Goal: Find specific page/section: Find specific page/section

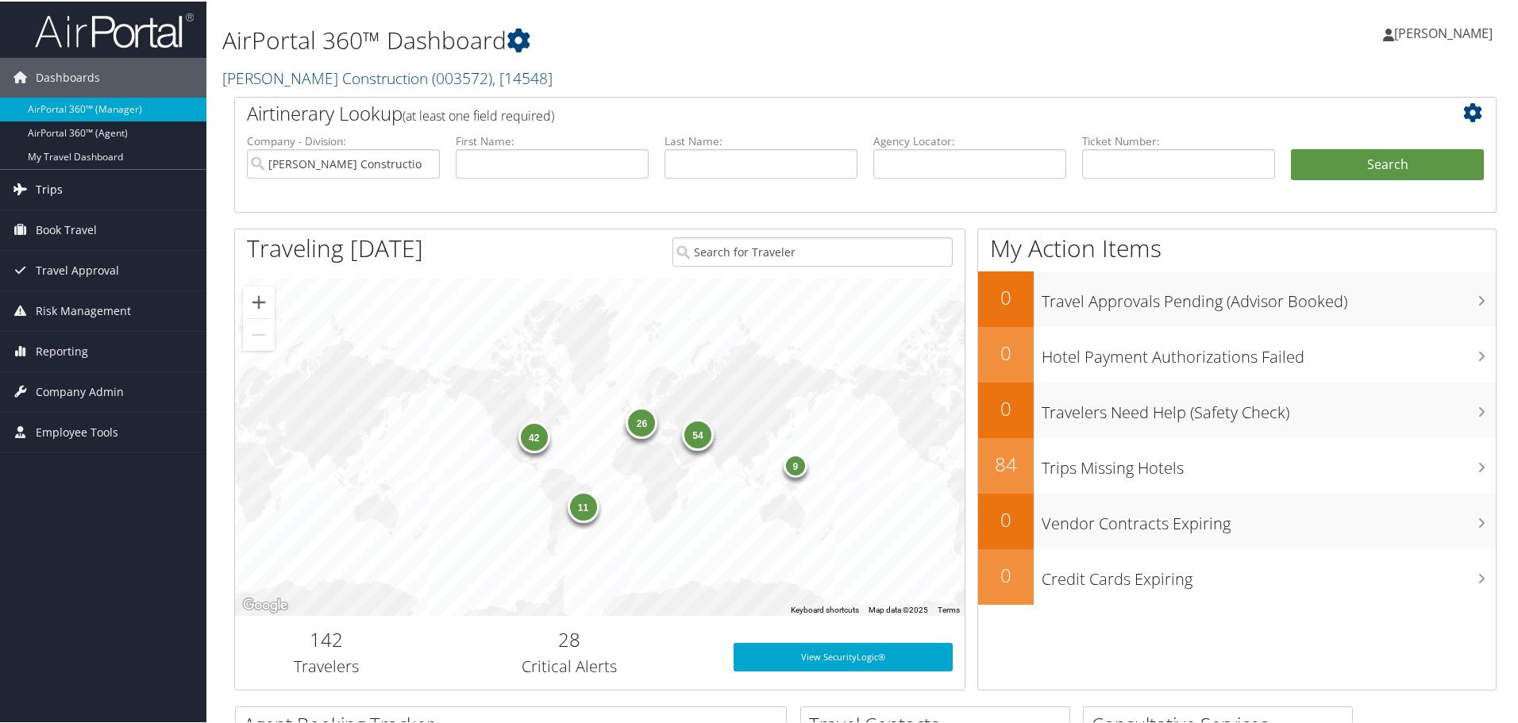
click at [50, 187] on span "Trips" at bounding box center [49, 188] width 27 height 40
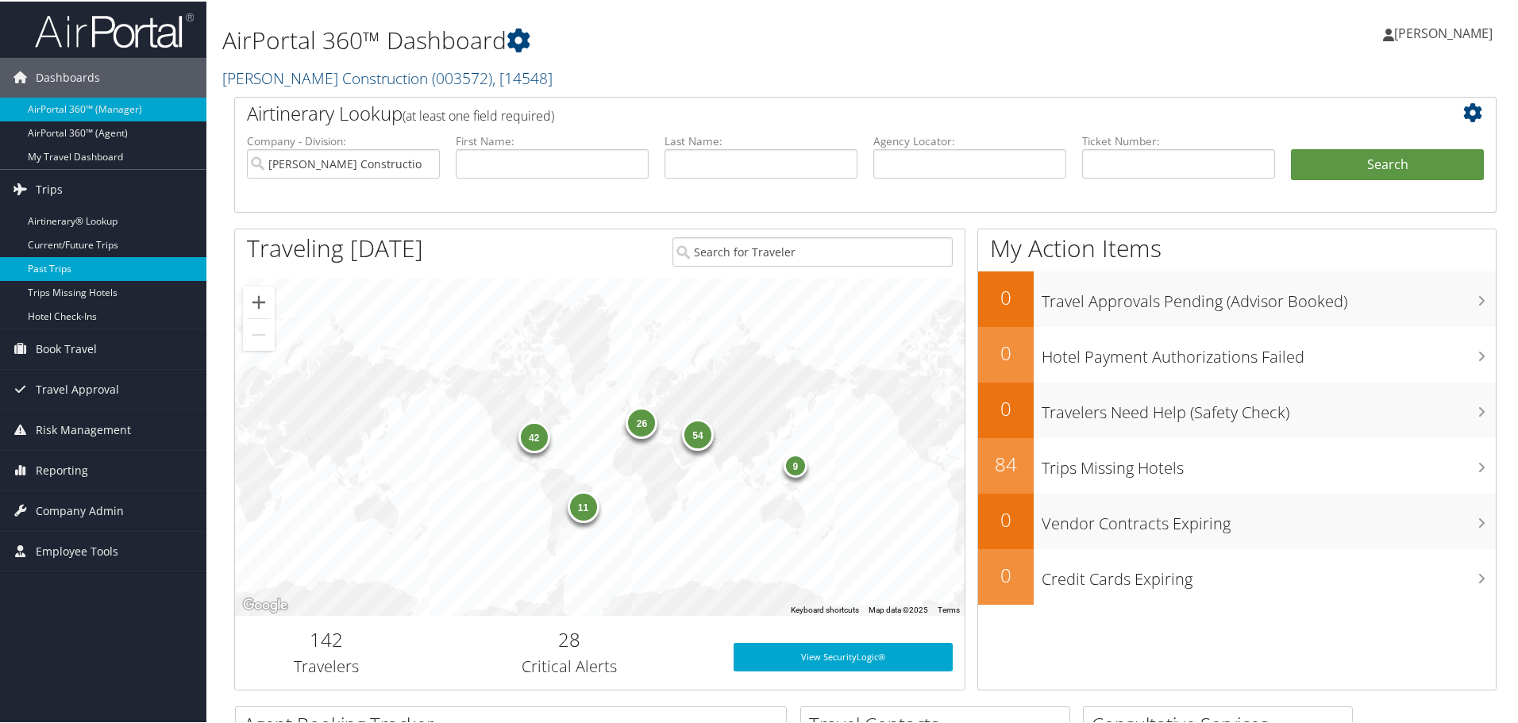
click at [57, 264] on link "Past Trips" at bounding box center [103, 268] width 206 height 24
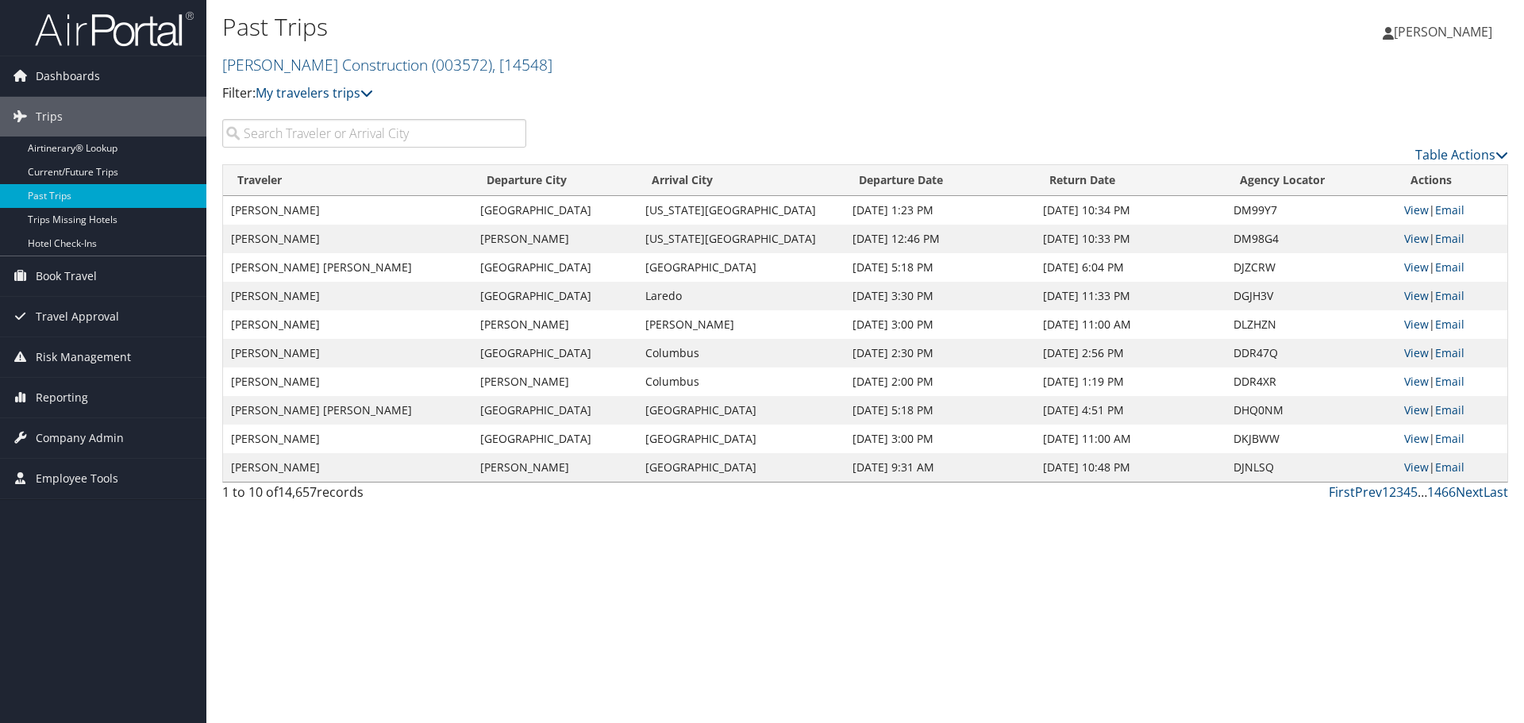
click at [267, 138] on input "search" at bounding box center [374, 133] width 304 height 29
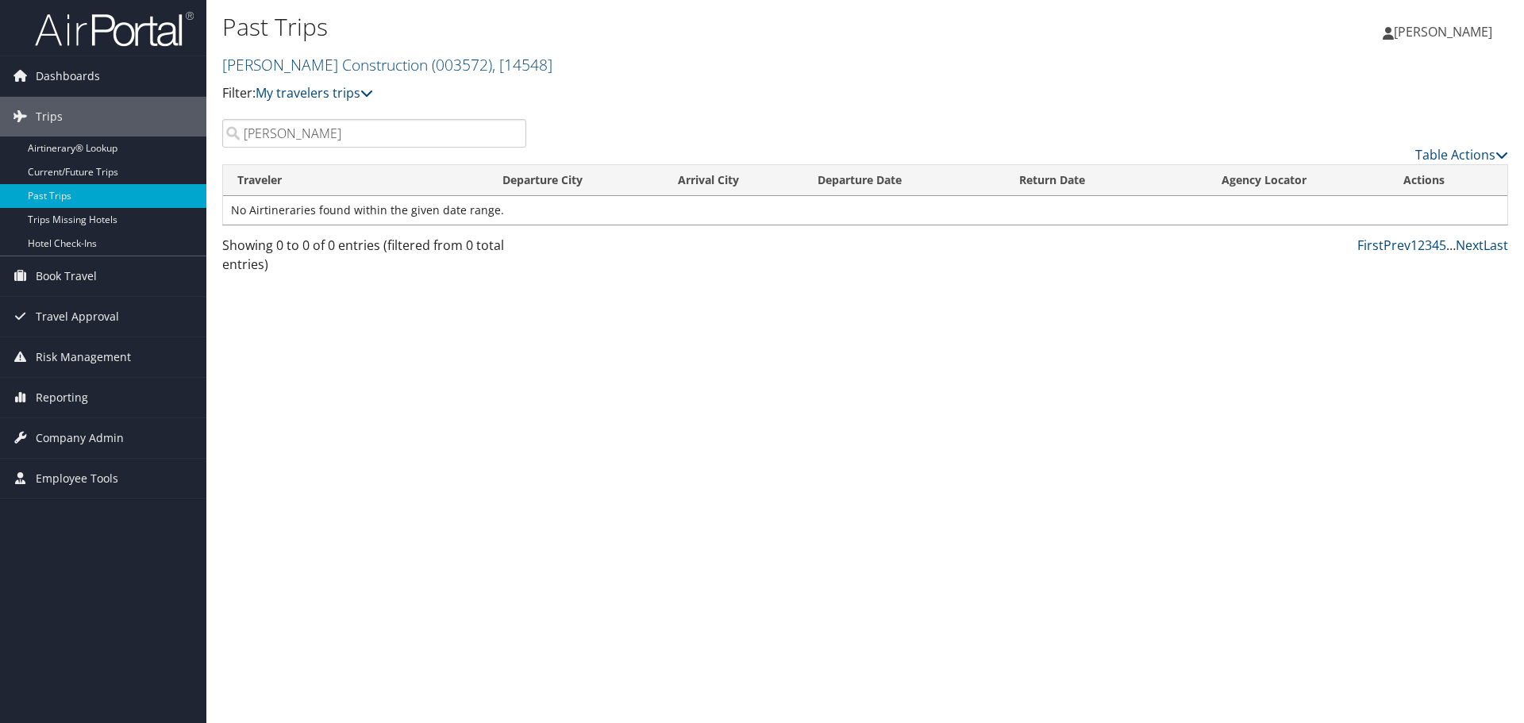
click at [240, 132] on input "Iassic Sneeringer" at bounding box center [374, 133] width 304 height 29
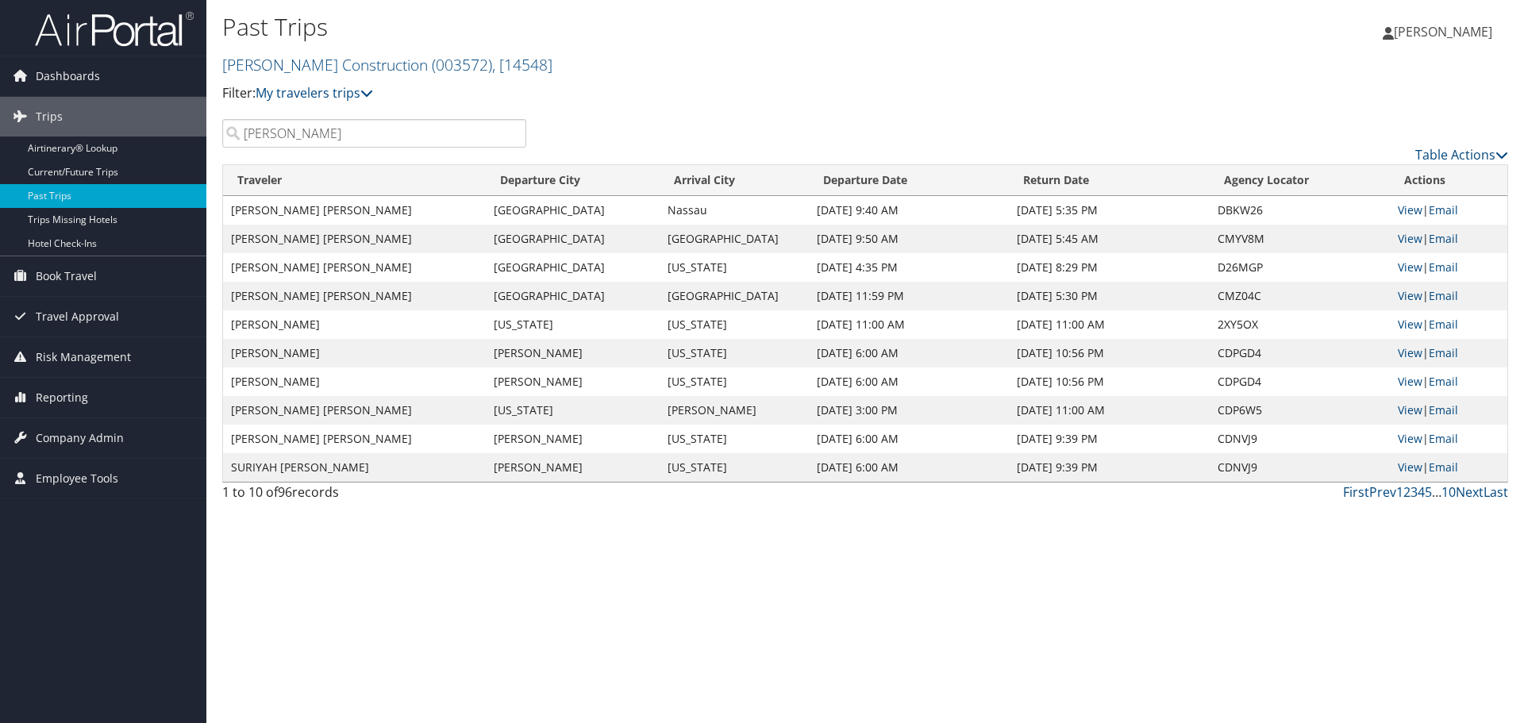
click at [325, 134] on input "Sneeringer" at bounding box center [374, 133] width 304 height 29
click at [1379, 490] on link "Prev" at bounding box center [1382, 491] width 27 height 17
click at [1460, 491] on link "Next" at bounding box center [1470, 491] width 28 height 17
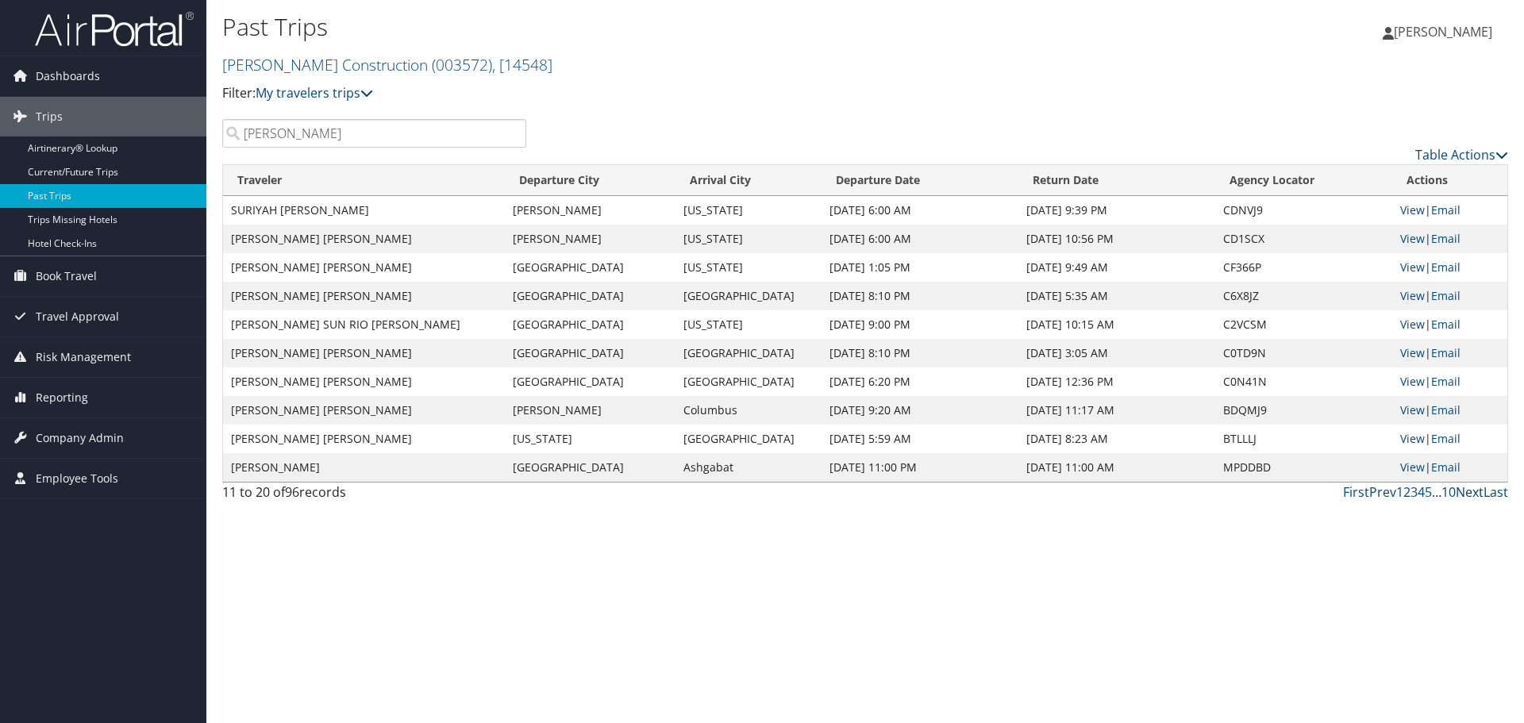
click at [1477, 496] on link "Next" at bounding box center [1470, 491] width 28 height 17
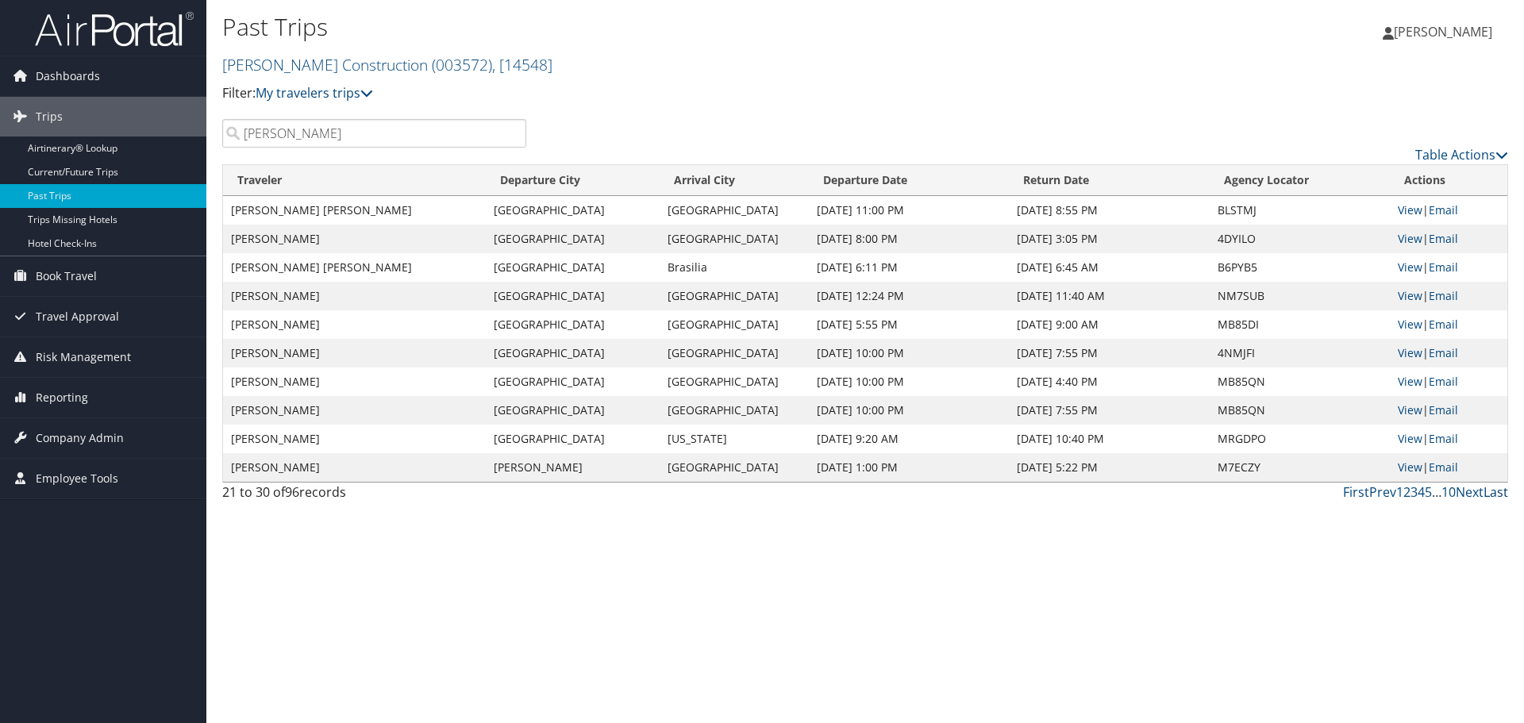
click at [1486, 496] on link "Last" at bounding box center [1495, 491] width 25 height 17
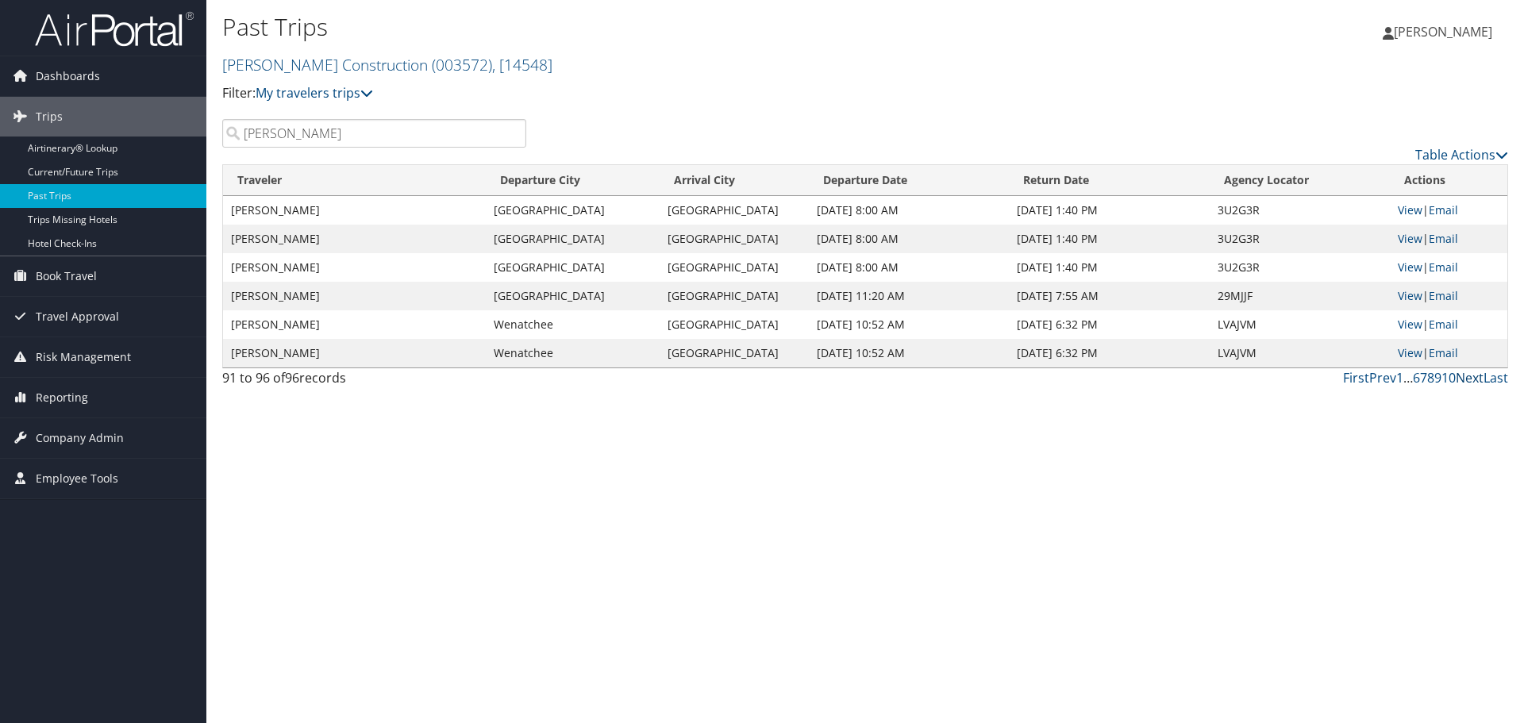
click at [1479, 385] on link "Next" at bounding box center [1470, 377] width 28 height 17
click at [1371, 376] on link "Prev" at bounding box center [1382, 377] width 27 height 17
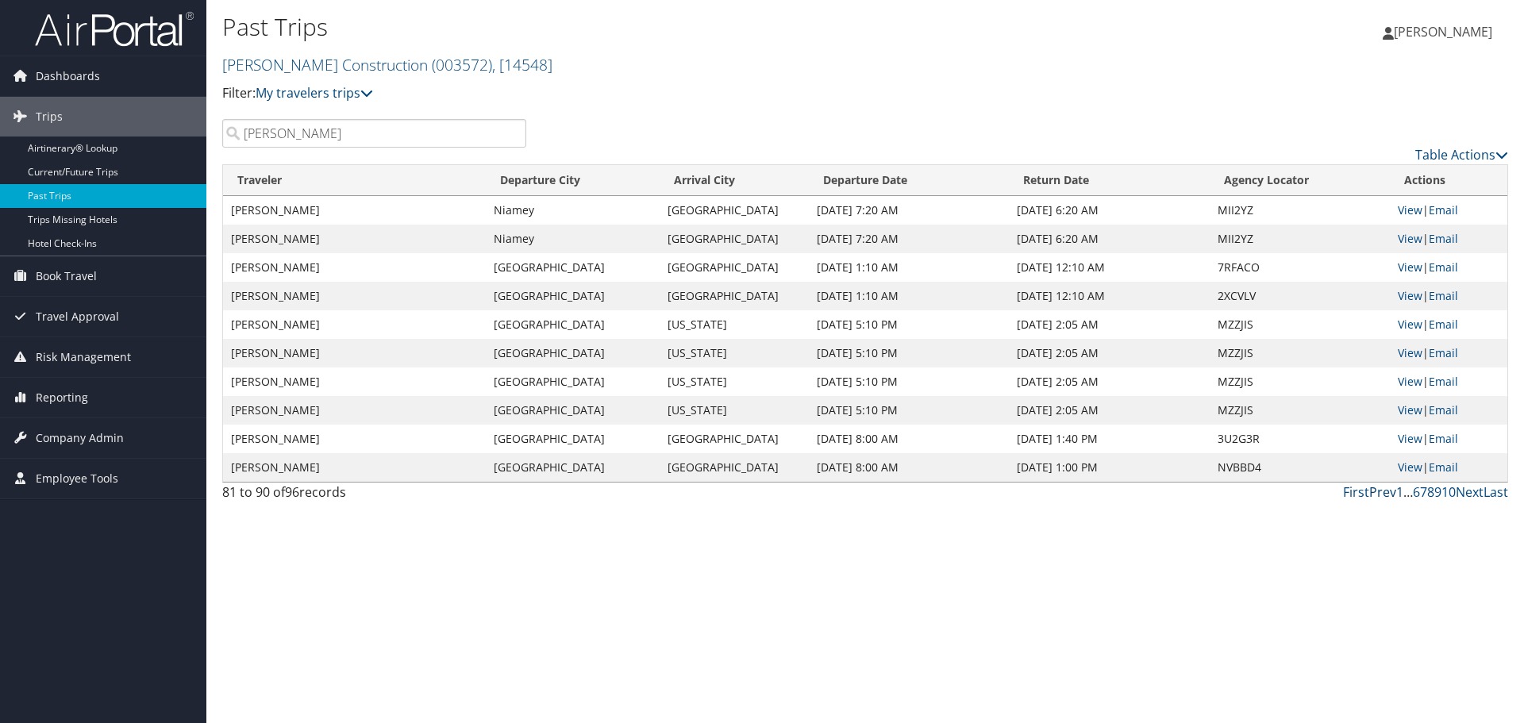
click at [1371, 490] on link "Prev" at bounding box center [1382, 491] width 27 height 17
click at [246, 128] on input "Sneeringer" at bounding box center [374, 133] width 304 height 29
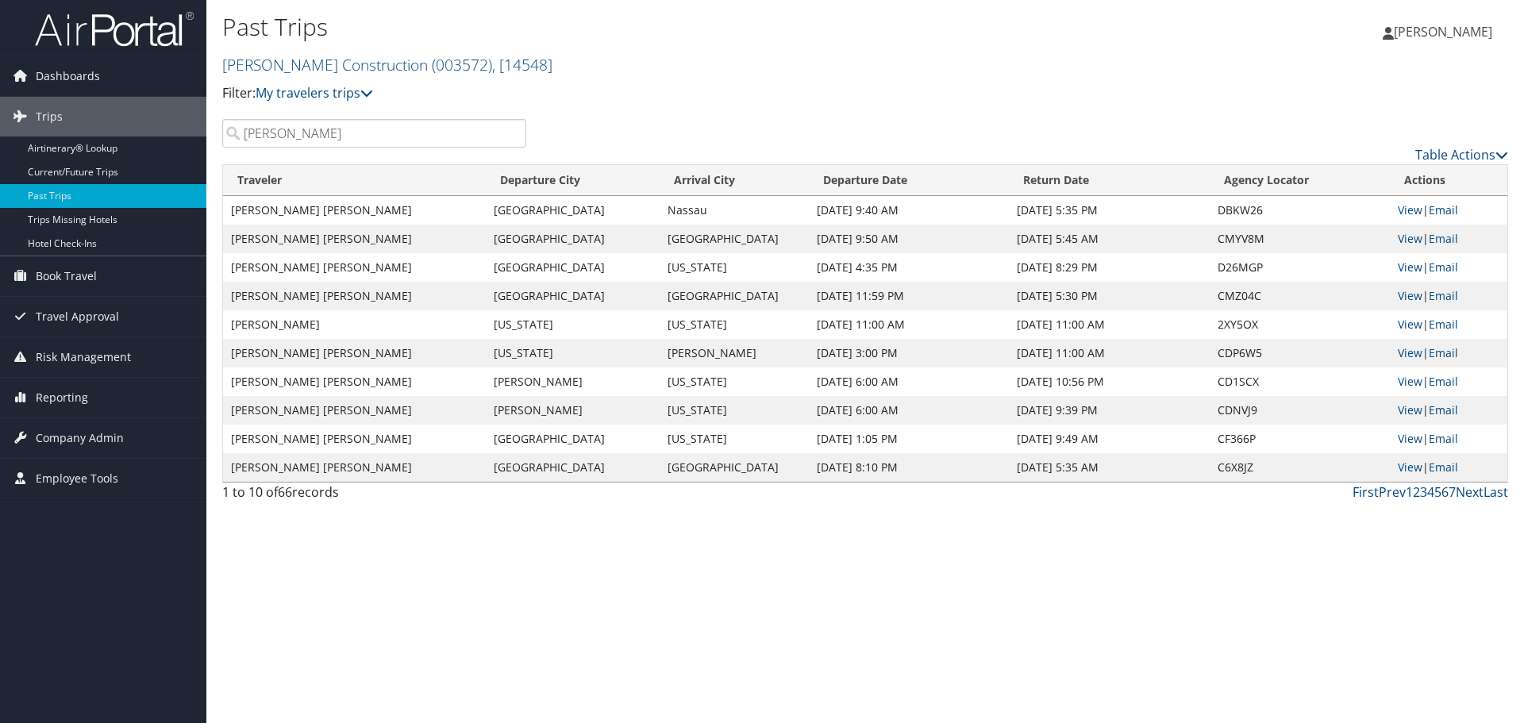
click at [337, 129] on input "Isaac Sneeringer" at bounding box center [374, 133] width 304 height 29
type input "Isaac Sneeringer"
click at [1471, 491] on link "Next" at bounding box center [1470, 491] width 28 height 17
click at [1465, 494] on link "Next" at bounding box center [1470, 491] width 28 height 17
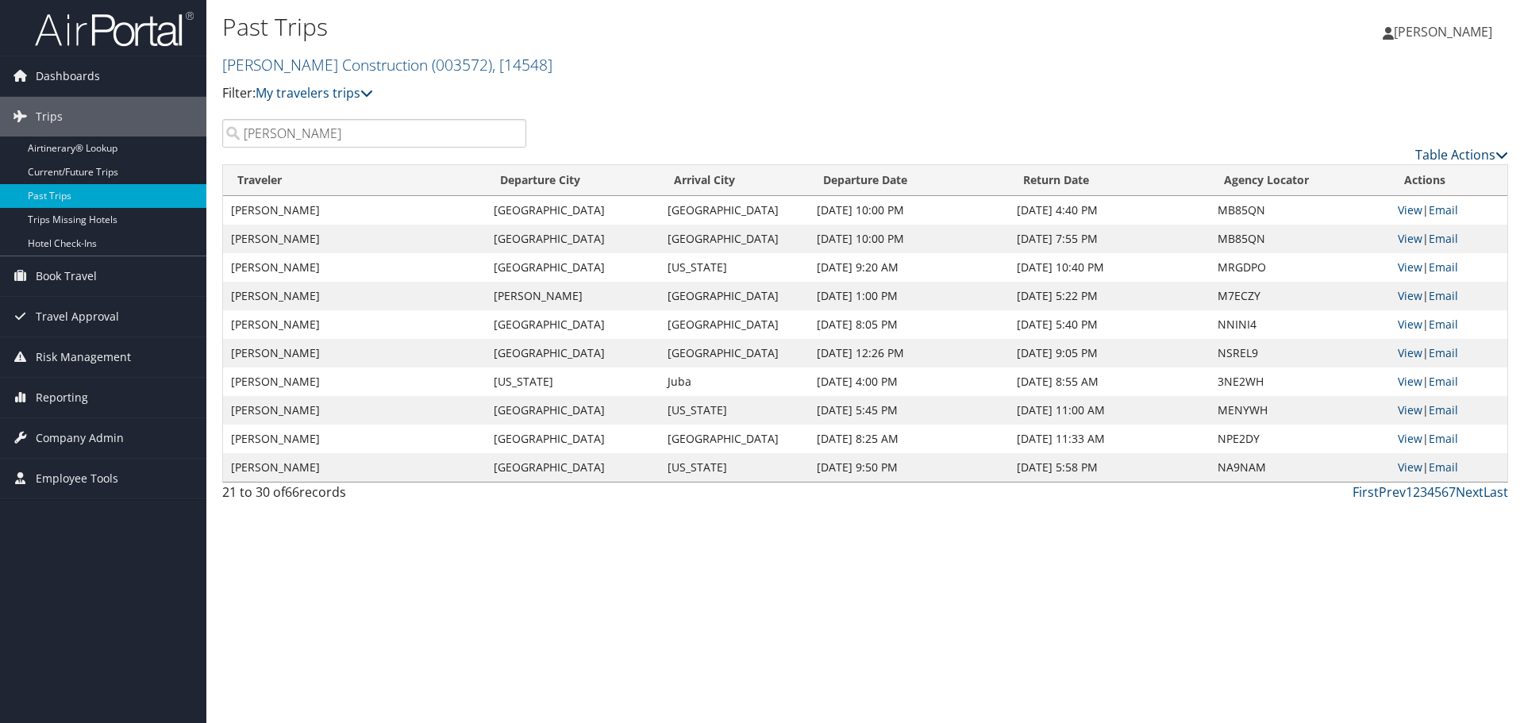
click at [1507, 160] on icon at bounding box center [1501, 154] width 13 height 13
click at [1203, 94] on div at bounding box center [762, 361] width 1524 height 723
click at [1372, 492] on link "First" at bounding box center [1365, 491] width 26 height 17
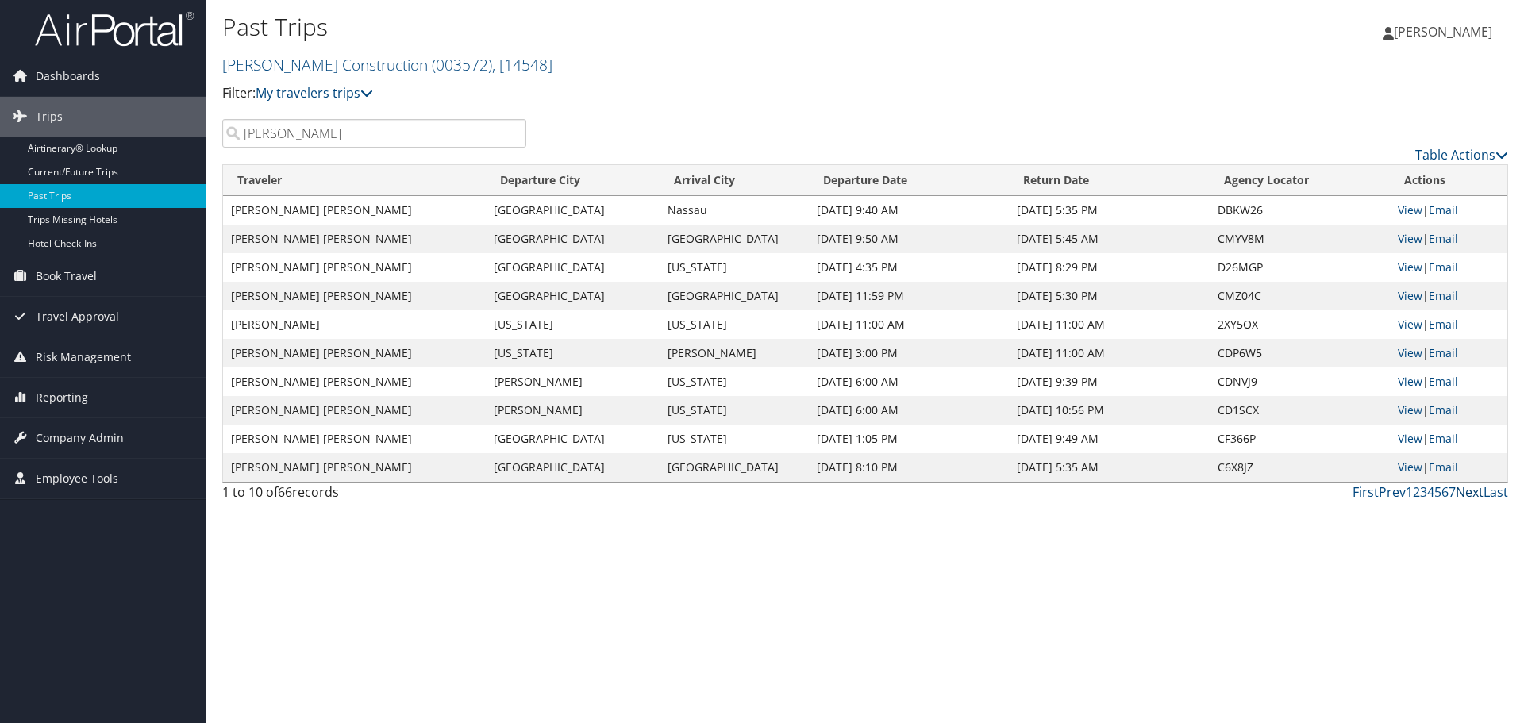
click at [1462, 493] on link "Next" at bounding box center [1470, 491] width 28 height 17
click at [1366, 493] on link "First" at bounding box center [1365, 491] width 26 height 17
click at [1472, 490] on link "Next" at bounding box center [1470, 491] width 28 height 17
click at [1477, 486] on link "Next" at bounding box center [1470, 491] width 28 height 17
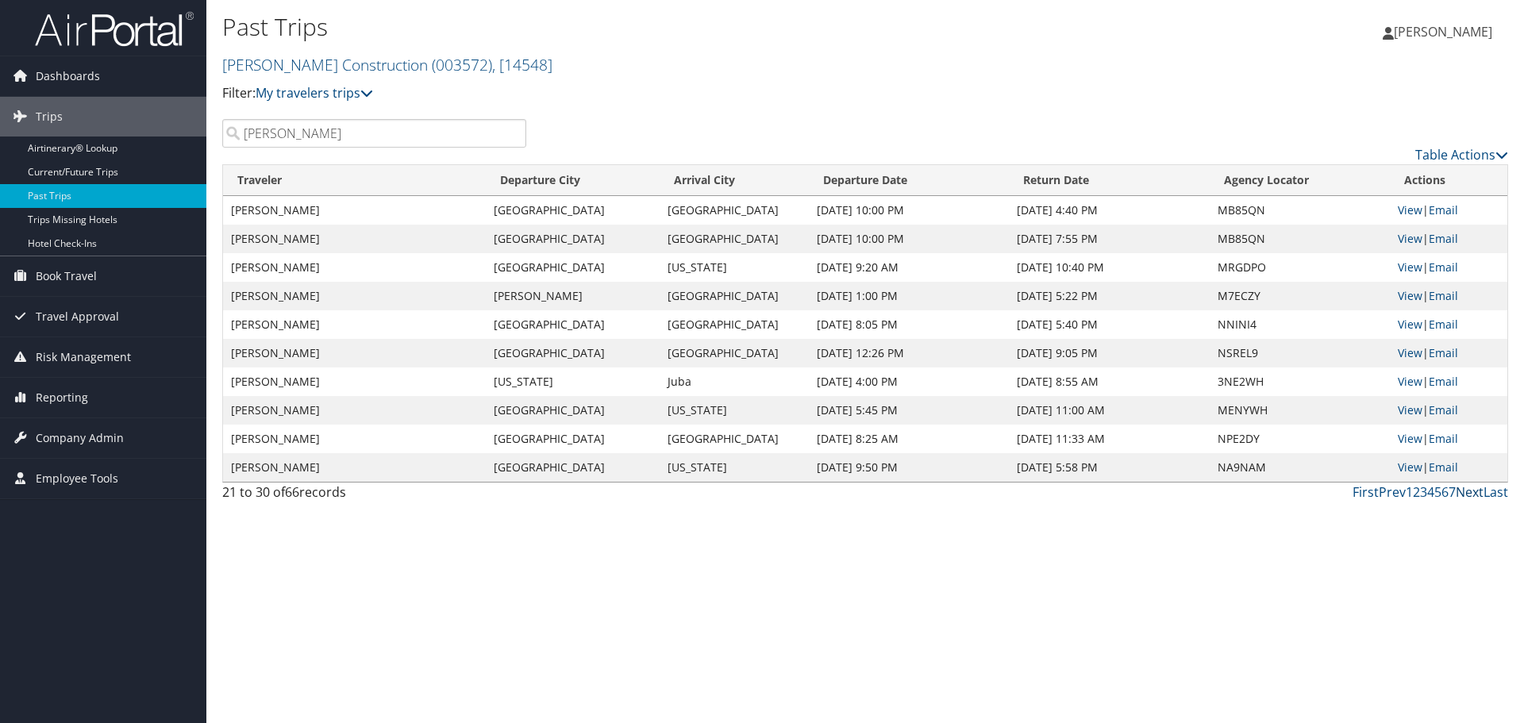
click at [1477, 486] on link "Next" at bounding box center [1470, 491] width 28 height 17
click at [1394, 492] on link "Prev" at bounding box center [1392, 491] width 27 height 17
click at [1406, 324] on link "View" at bounding box center [1410, 324] width 25 height 15
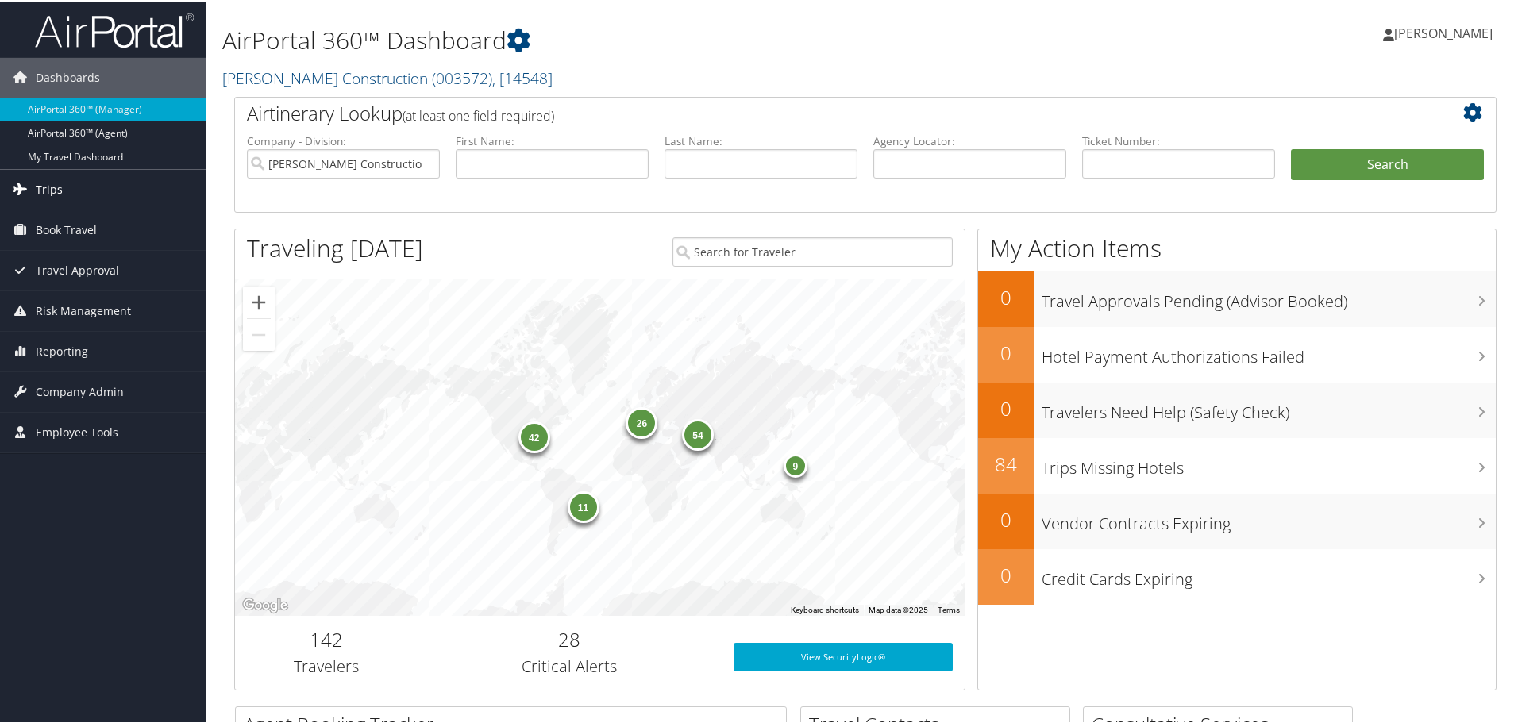
click at [25, 186] on icon at bounding box center [20, 187] width 24 height 24
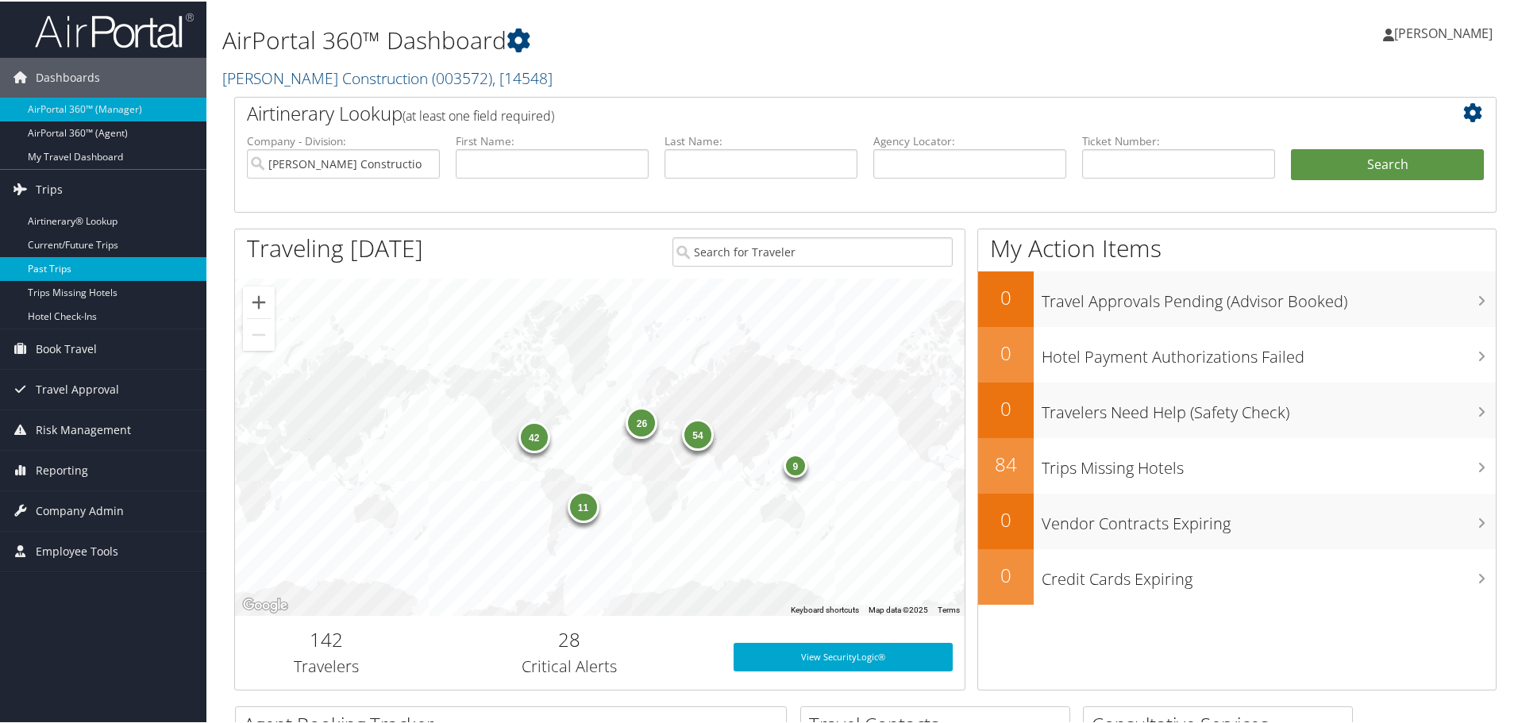
click at [56, 264] on link "Past Trips" at bounding box center [103, 268] width 206 height 24
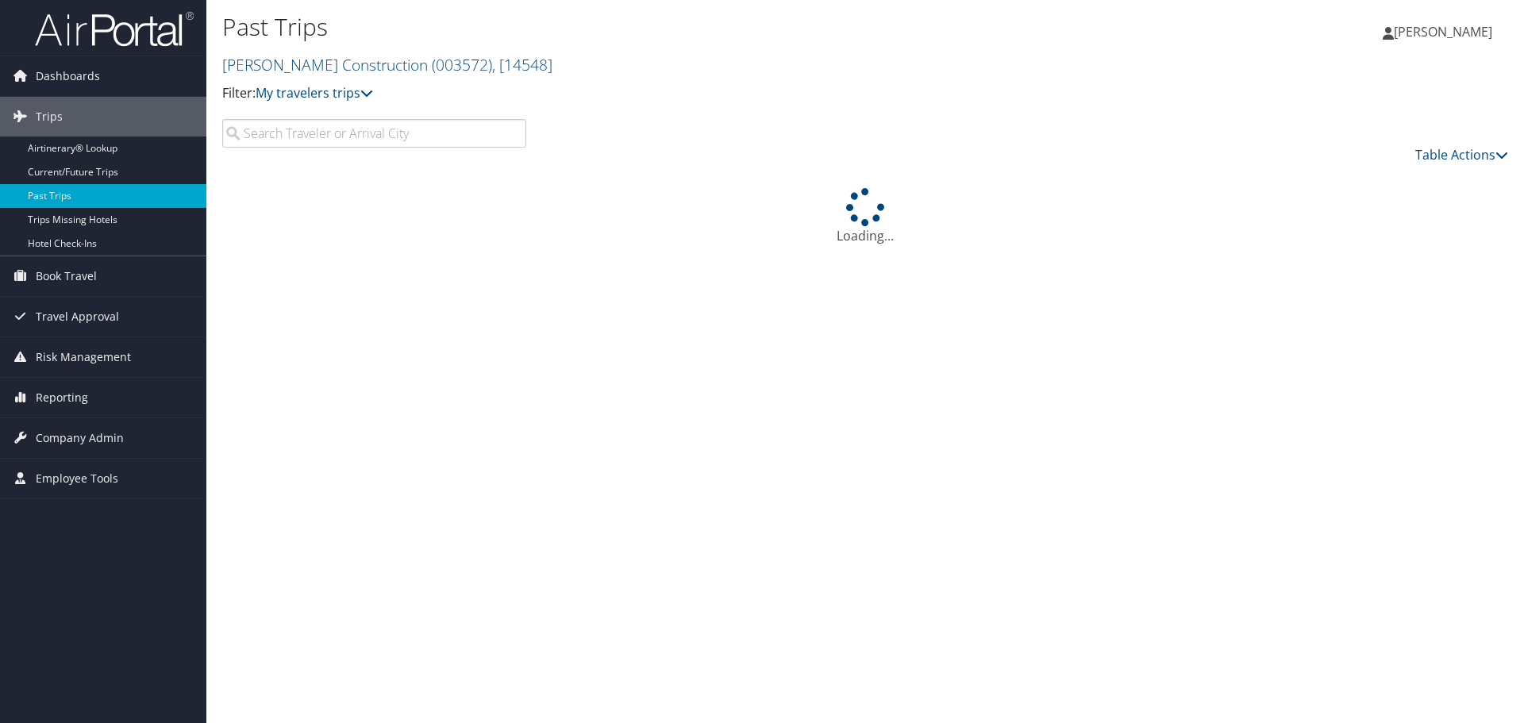
click at [294, 132] on input "search" at bounding box center [374, 133] width 304 height 29
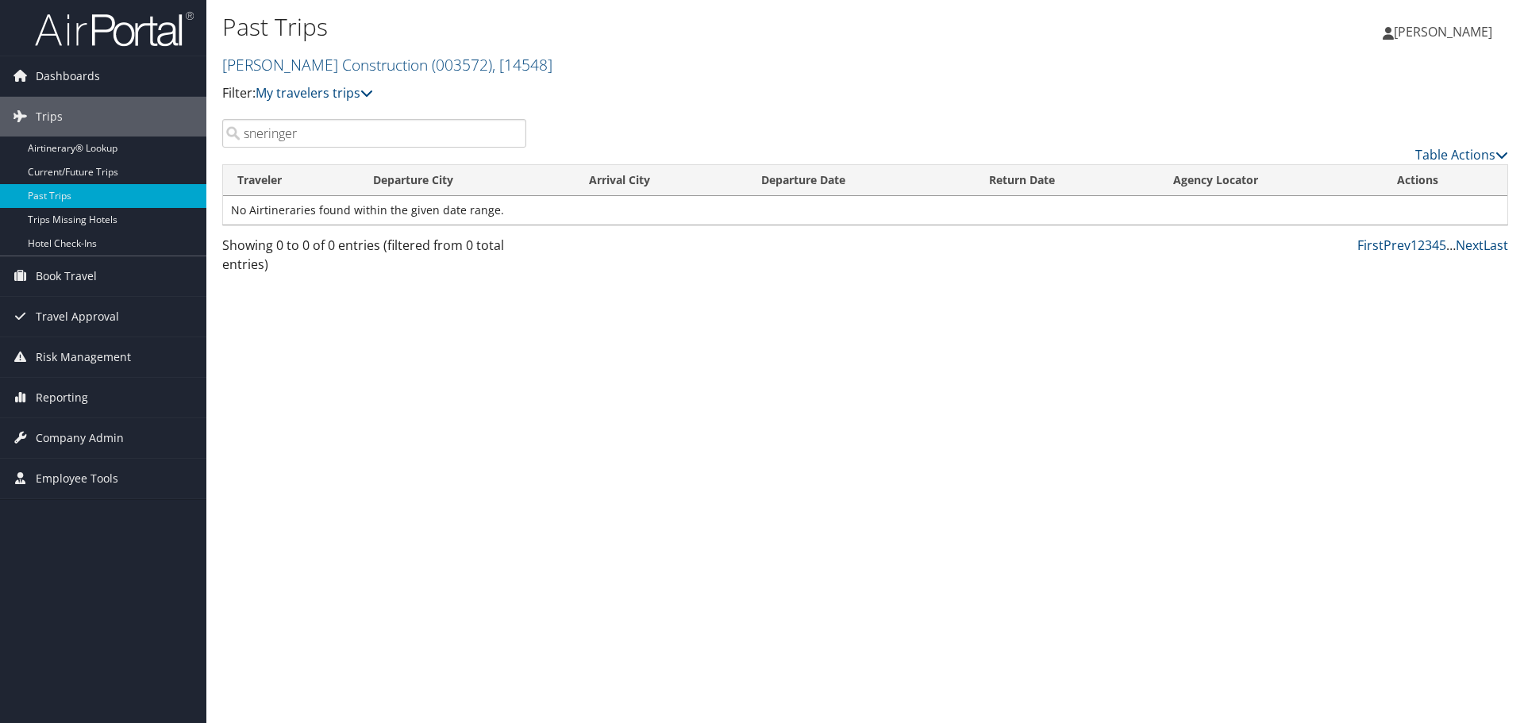
click at [241, 132] on input "sneringer" at bounding box center [374, 133] width 304 height 29
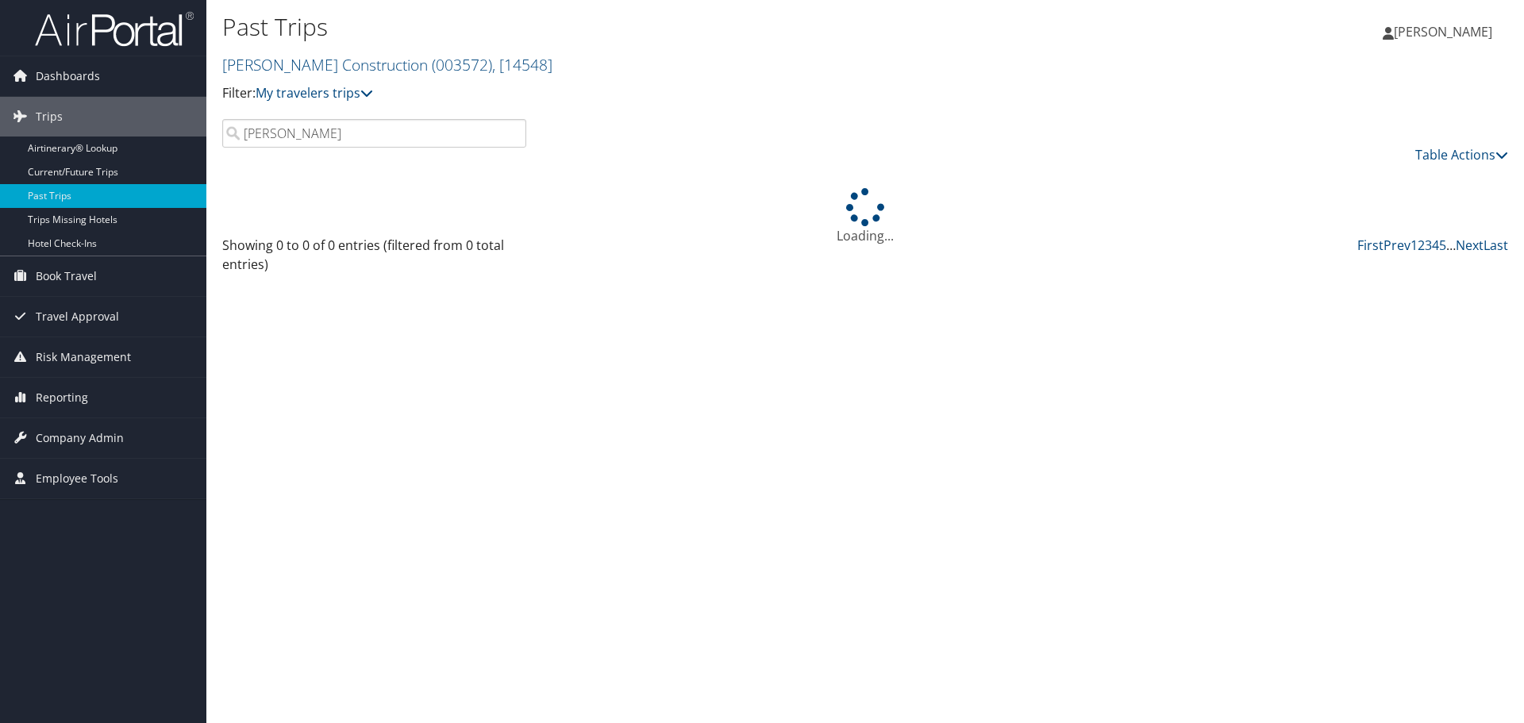
click at [294, 129] on input "Isaac sneringer" at bounding box center [374, 133] width 304 height 29
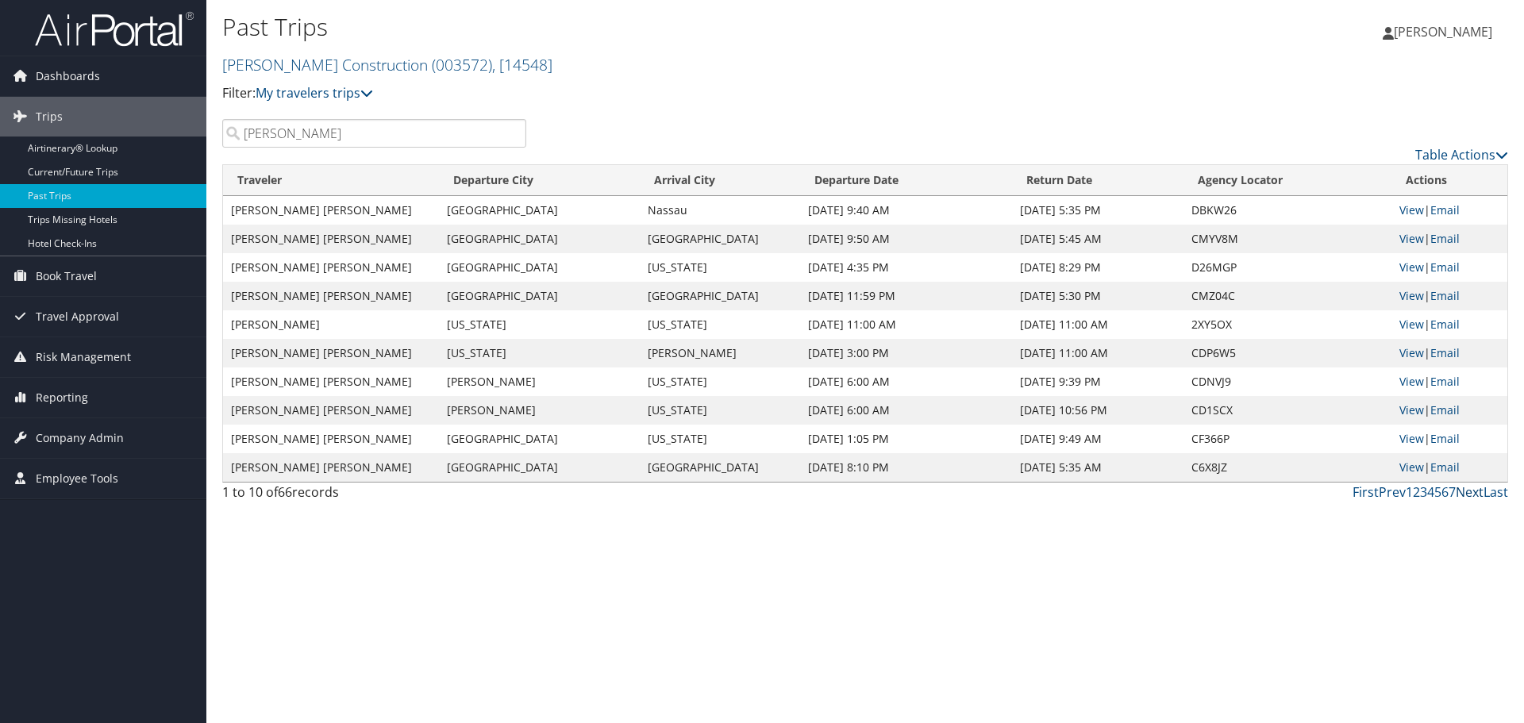
type input "Isaac sneeringer"
click at [1469, 492] on link "Next" at bounding box center [1470, 491] width 28 height 17
click at [1402, 264] on link "View" at bounding box center [1411, 267] width 25 height 15
click at [1472, 491] on link "Next" at bounding box center [1470, 491] width 28 height 17
